Goal: Task Accomplishment & Management: Complete application form

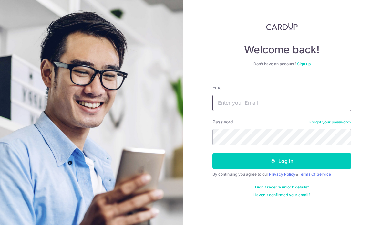
click at [267, 102] on input "Email" at bounding box center [282, 103] width 139 height 16
type input "Cherylnnzheng@gmail.com"
click at [300, 153] on button "Log in" at bounding box center [282, 161] width 139 height 16
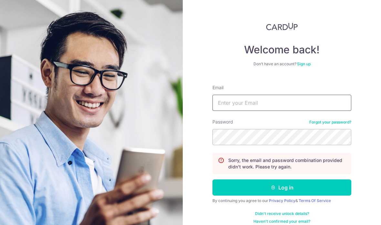
click at [263, 108] on input "Email" at bounding box center [282, 103] width 139 height 16
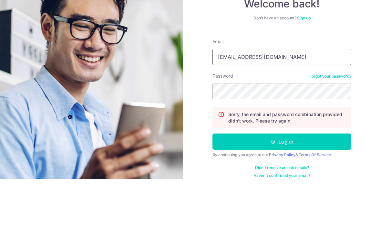
click at [217, 95] on input "Cherylnnzheng@gmail.com" at bounding box center [282, 103] width 139 height 16
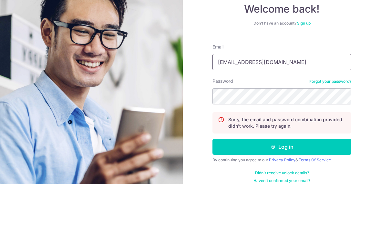
click at [257, 95] on input "Cherylnnzheng@gmail.com" at bounding box center [282, 103] width 139 height 16
type input "[EMAIL_ADDRESS][DOMAIN_NAME]"
click at [282, 179] on button "Log in" at bounding box center [282, 187] width 139 height 16
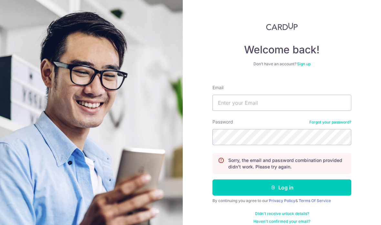
click at [253, 97] on input "Email" at bounding box center [282, 103] width 139 height 16
type input "[EMAIL_ADDRESS][DOMAIN_NAME]"
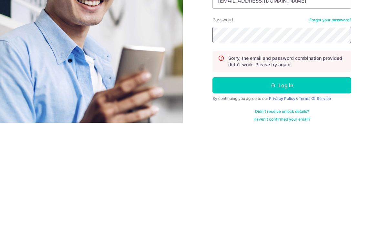
click at [282, 179] on button "Log in" at bounding box center [282, 187] width 139 height 16
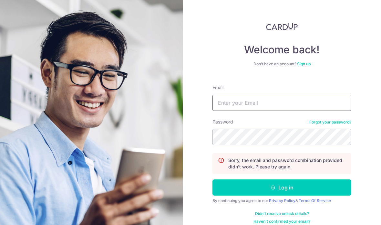
click at [267, 102] on input "Email" at bounding box center [282, 103] width 139 height 16
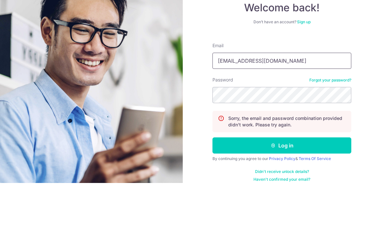
type input "[EMAIL_ADDRESS][DOMAIN_NAME]"
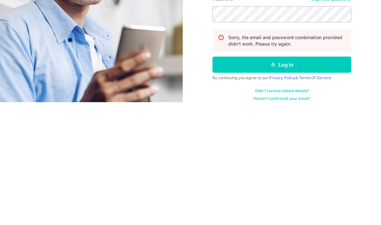
click at [304, 179] on button "Log in" at bounding box center [282, 187] width 139 height 16
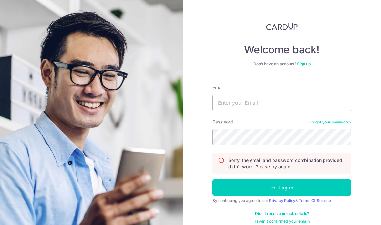
click at [275, 107] on input "Email" at bounding box center [282, 103] width 139 height 16
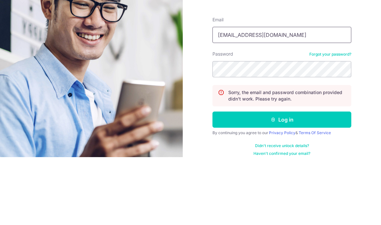
type input "[EMAIL_ADDRESS][DOMAIN_NAME]"
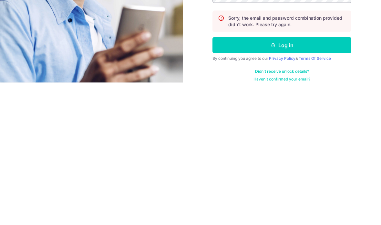
click at [295, 179] on button "Log in" at bounding box center [282, 187] width 139 height 16
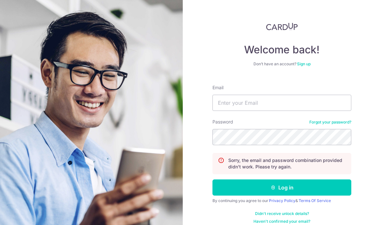
click at [247, 108] on input "Email" at bounding box center [282, 103] width 139 height 16
click at [244, 103] on input "Email" at bounding box center [282, 103] width 139 height 16
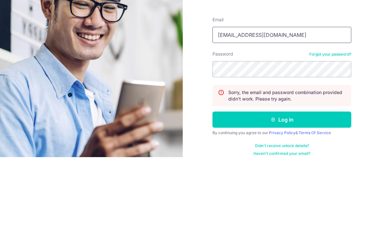
type input "cherylnnzheng@gmail.com"
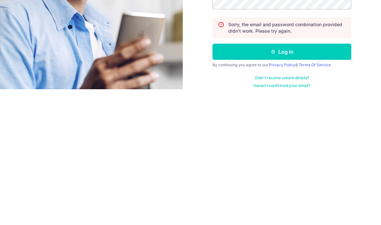
click at [313, 179] on button "Log in" at bounding box center [282, 187] width 139 height 16
